Goal: Navigation & Orientation: Find specific page/section

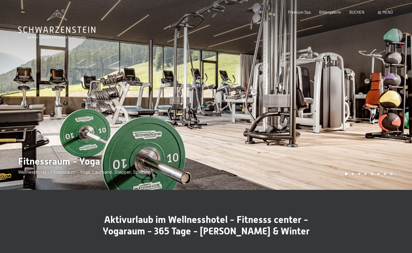
click at [380, 13] on span at bounding box center [379, 12] width 3 height 2
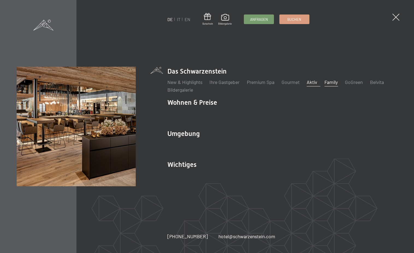
click at [334, 84] on link "Family" at bounding box center [331, 82] width 13 height 6
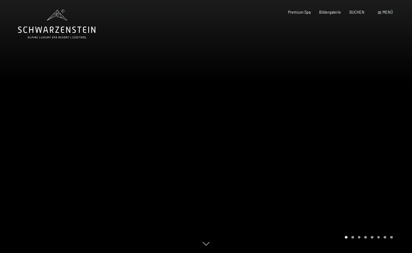
click at [344, 121] on div at bounding box center [309, 126] width 206 height 253
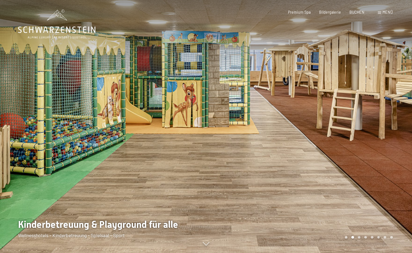
click at [344, 121] on div at bounding box center [309, 126] width 206 height 253
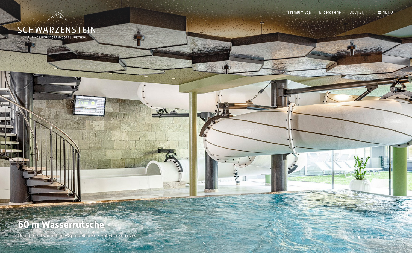
click at [344, 121] on div at bounding box center [309, 126] width 206 height 253
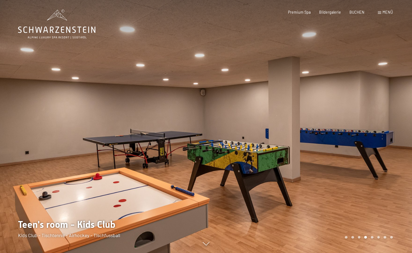
click at [113, 163] on div at bounding box center [103, 126] width 206 height 253
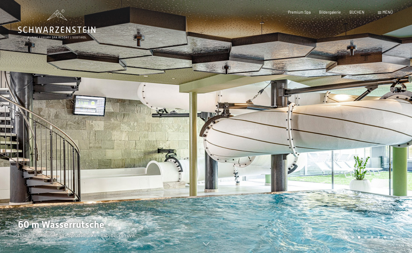
click at [321, 154] on div at bounding box center [309, 126] width 206 height 253
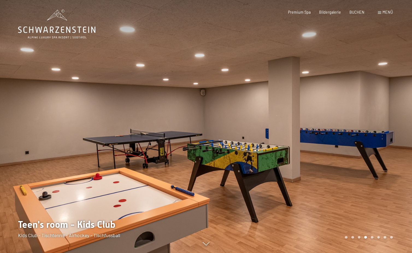
click at [321, 154] on div at bounding box center [309, 126] width 206 height 253
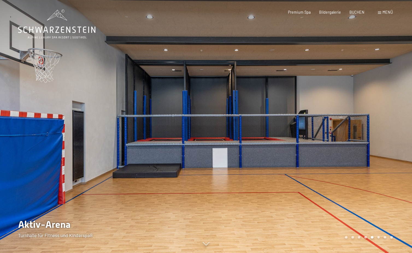
click at [321, 154] on div at bounding box center [309, 126] width 206 height 253
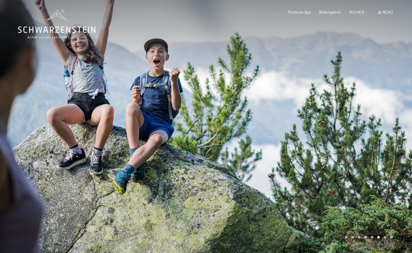
click at [321, 154] on div at bounding box center [309, 126] width 206 height 253
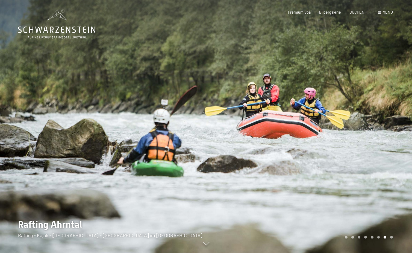
click at [109, 148] on div at bounding box center [103, 126] width 206 height 253
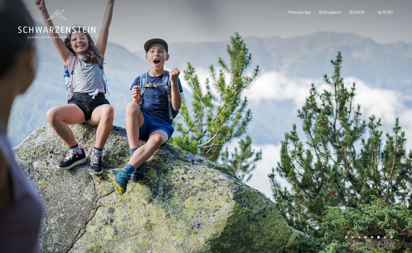
click at [341, 146] on div at bounding box center [309, 126] width 206 height 253
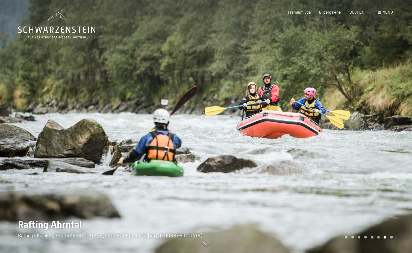
click at [341, 146] on div at bounding box center [309, 126] width 206 height 253
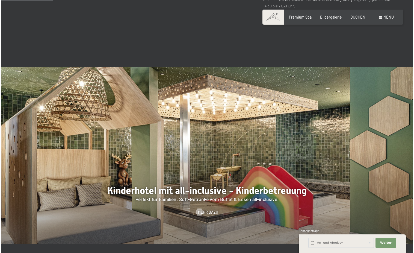
scroll to position [501, 0]
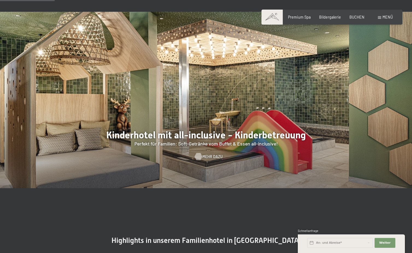
click at [206, 154] on span "Mehr dazu" at bounding box center [213, 156] width 20 height 5
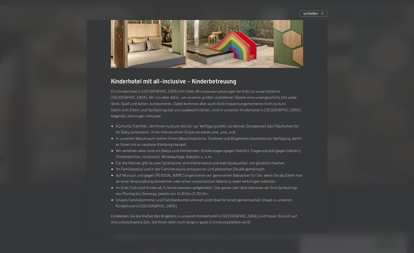
scroll to position [45, 0]
